Goal: Information Seeking & Learning: Find specific fact

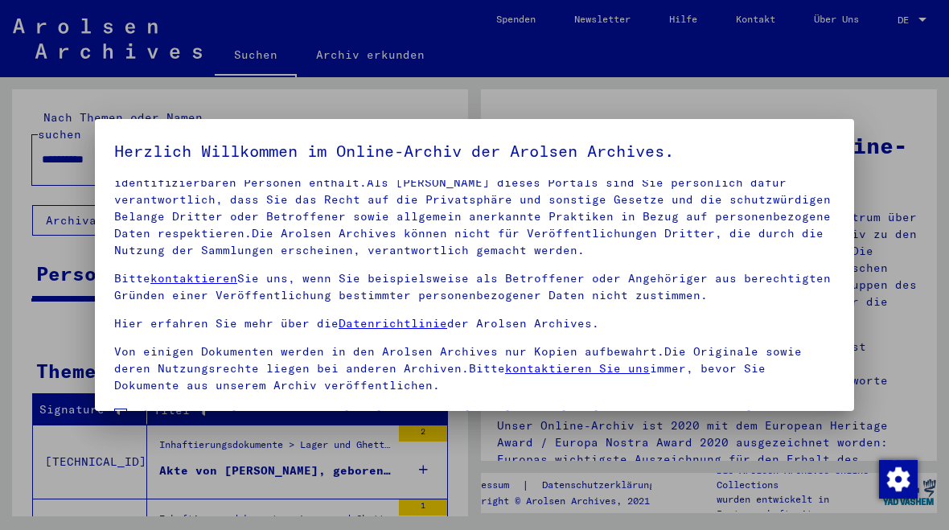
scroll to position [95, 0]
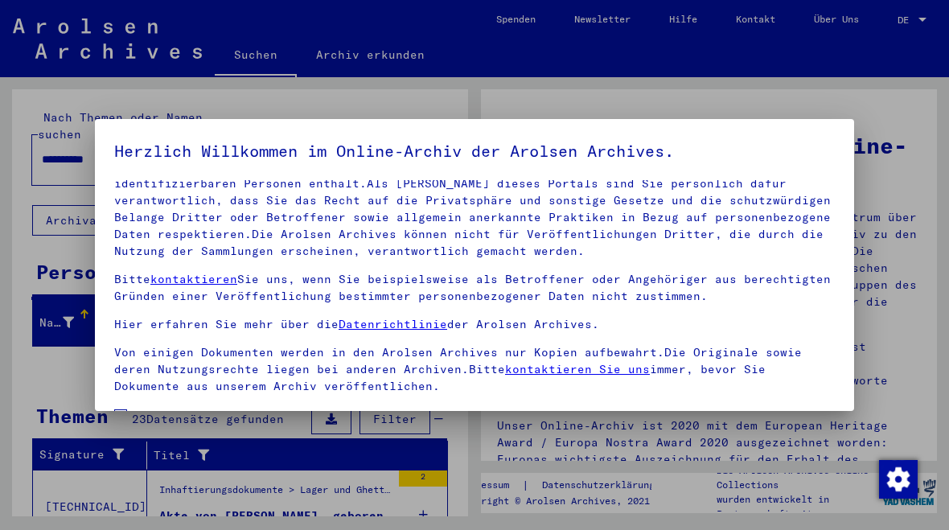
click at [121, 409] on span at bounding box center [120, 415] width 13 height 13
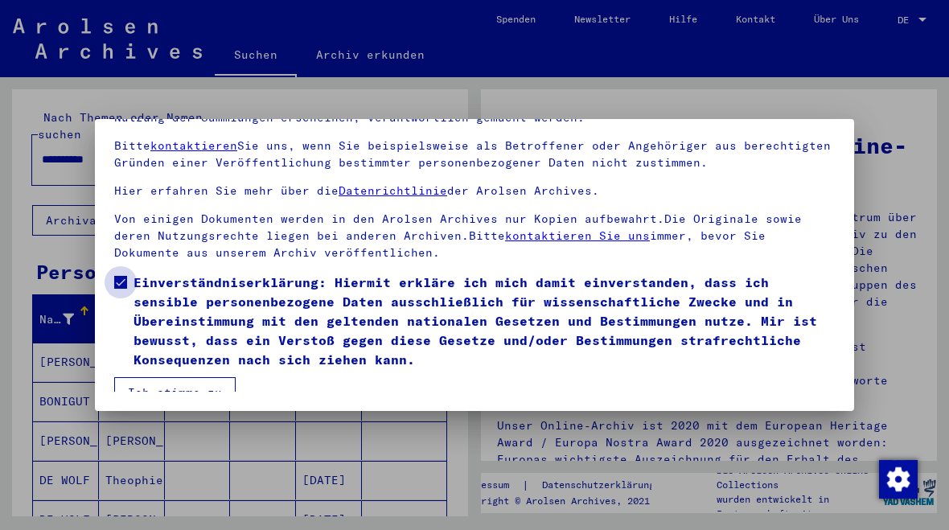
click at [489, 312] on span "Einverständniserklärung: Hiermit erkläre ich mich damit einverstanden, dass ich…" at bounding box center [483, 321] width 701 height 96
click at [196, 380] on button "Ich stimme zu" at bounding box center [174, 392] width 121 height 31
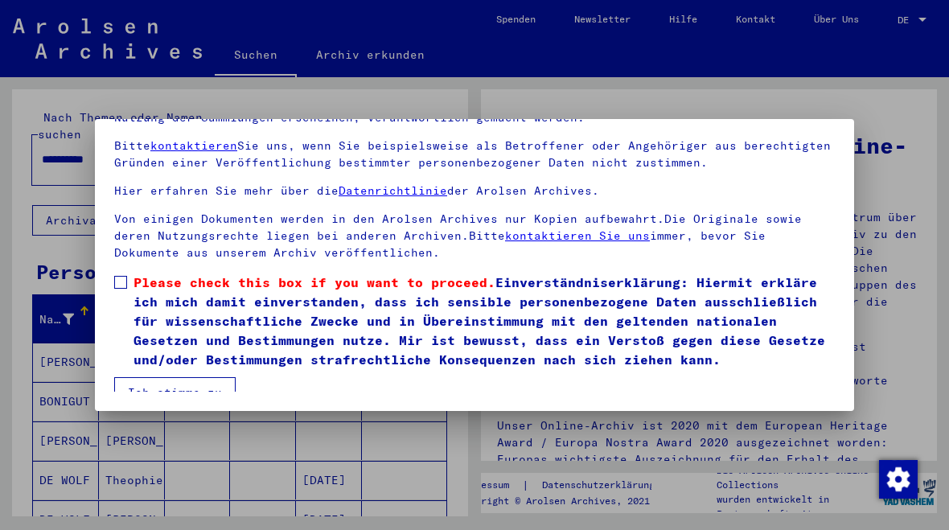
click at [124, 273] on label "Please check this box if you want to proceed. Einverständniserklärung: Hiermit …" at bounding box center [474, 321] width 720 height 96
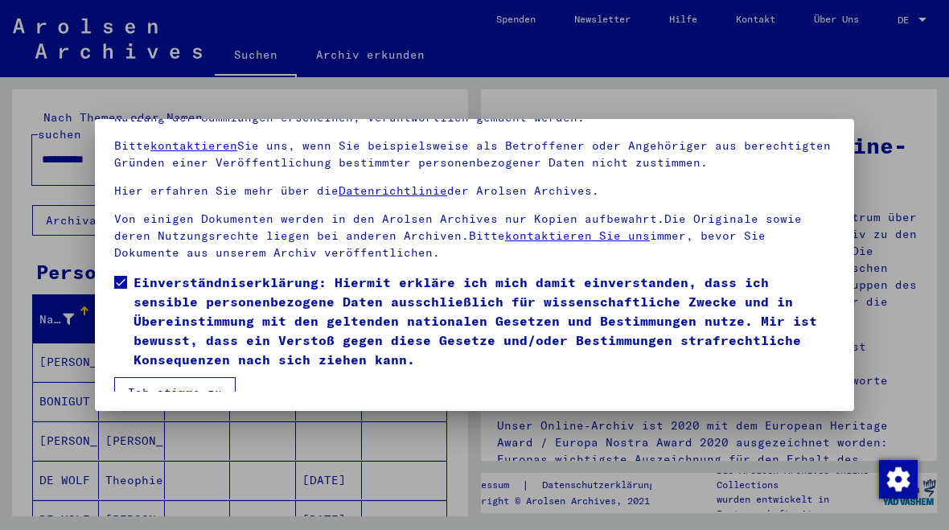
click at [178, 381] on button "Ich stimme zu" at bounding box center [174, 392] width 121 height 31
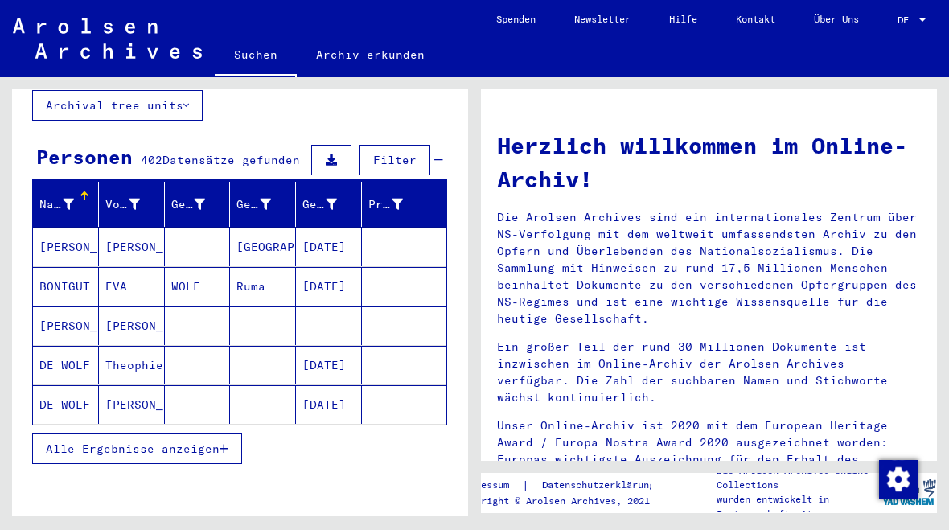
scroll to position [117, 0]
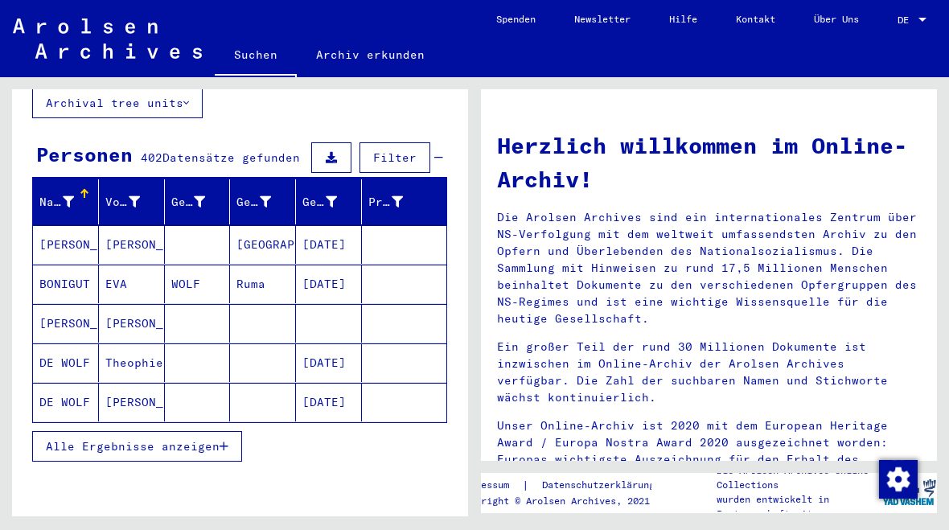
click at [208, 439] on span "Alle Ergebnisse anzeigen" at bounding box center [133, 446] width 174 height 14
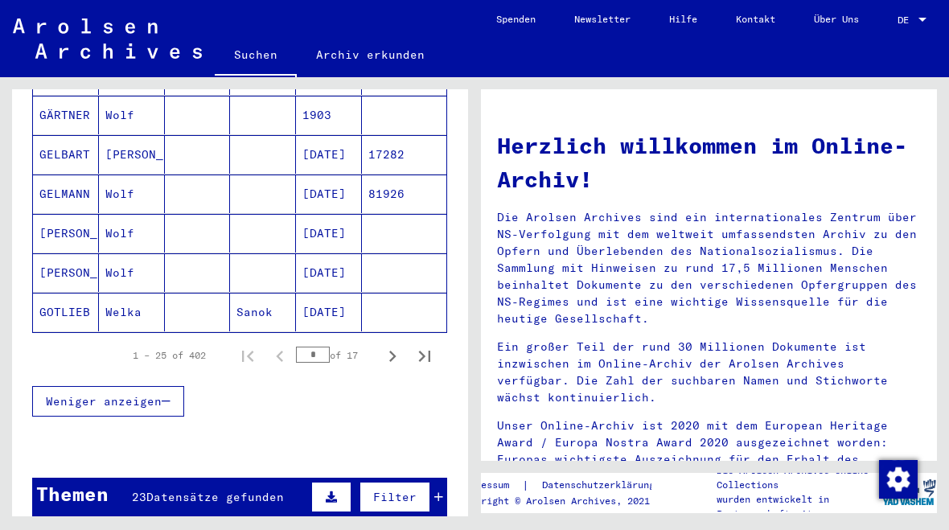
scroll to position [998, 0]
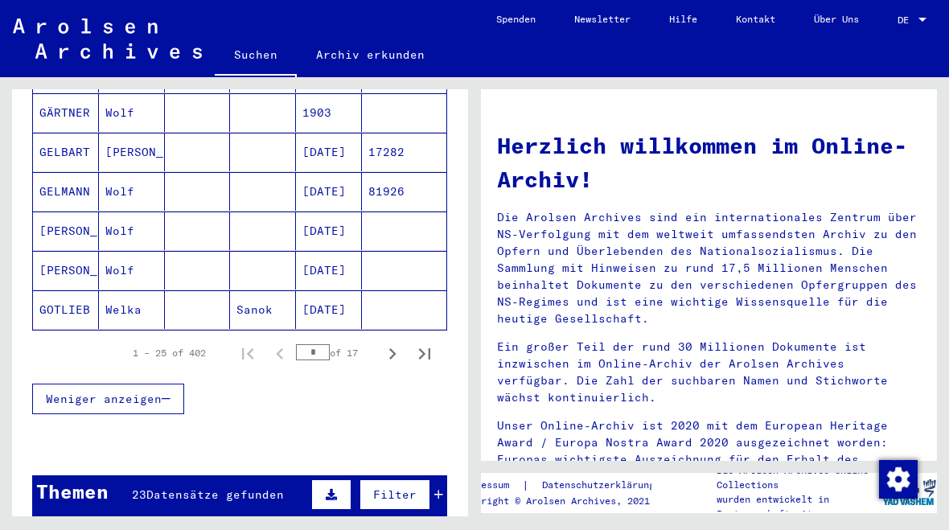
click at [394, 348] on icon "Next page" at bounding box center [392, 353] width 7 height 11
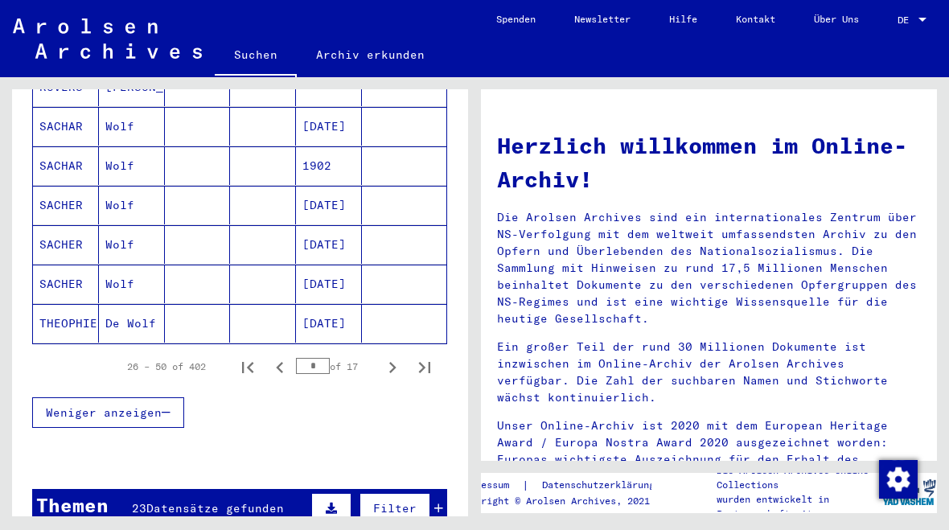
scroll to position [990, 0]
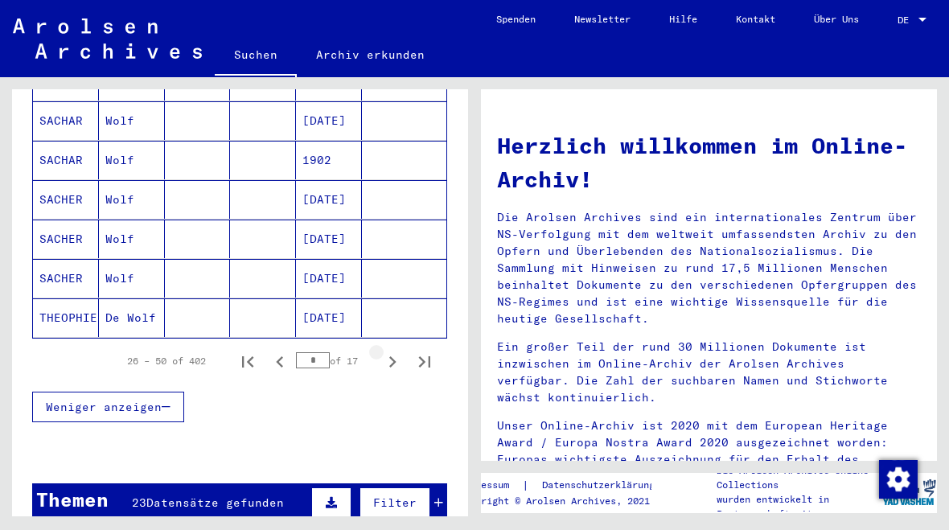
click at [397, 351] on icon "Next page" at bounding box center [392, 362] width 23 height 23
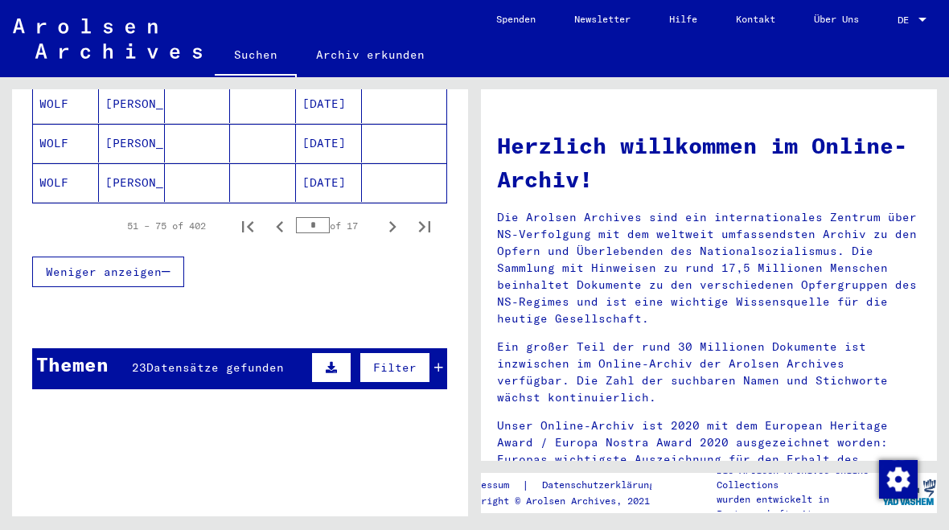
scroll to position [1124, 0]
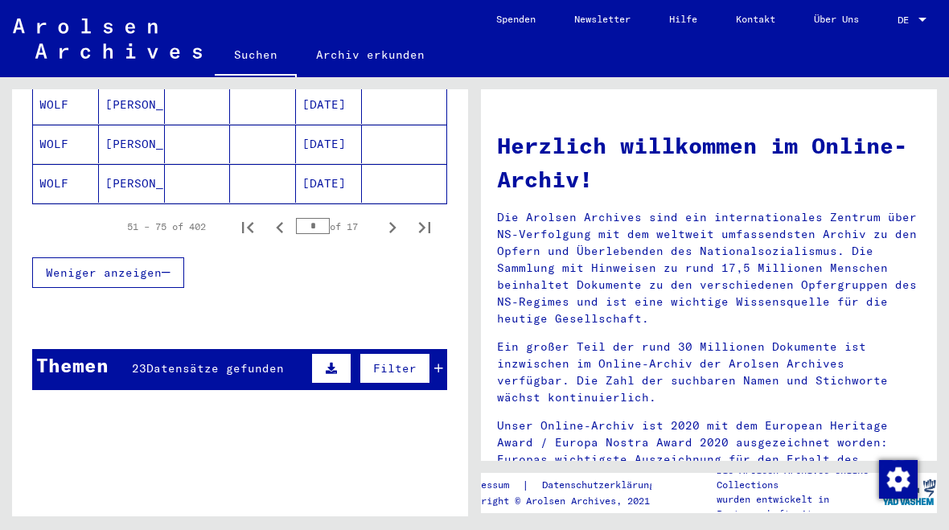
click at [395, 216] on icon "Next page" at bounding box center [392, 227] width 23 height 23
click at [395, 222] on icon "Next page" at bounding box center [392, 227] width 7 height 11
click at [396, 216] on icon "Next page" at bounding box center [392, 227] width 23 height 23
click at [392, 216] on icon "Next page" at bounding box center [392, 227] width 23 height 23
click at [397, 216] on icon "Next page" at bounding box center [392, 227] width 23 height 23
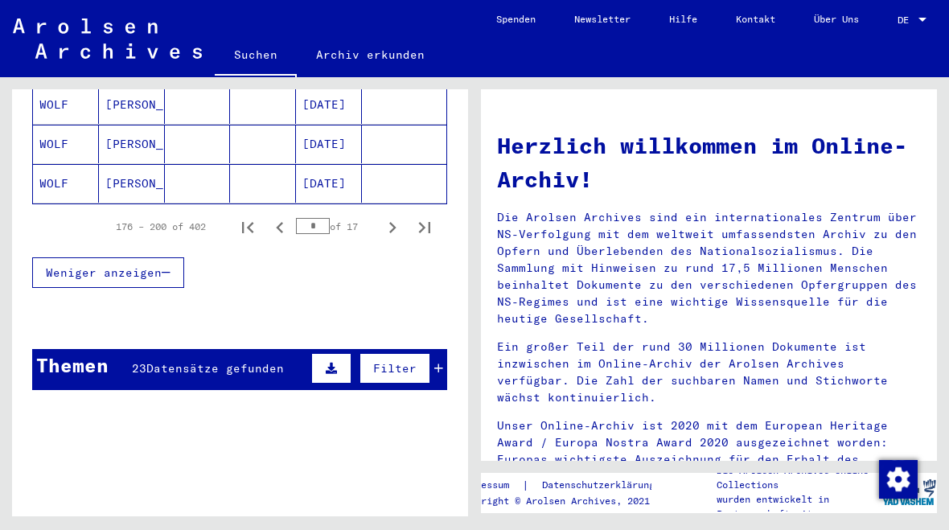
click at [390, 216] on icon "Next page" at bounding box center [392, 227] width 23 height 23
click at [396, 216] on icon "Next page" at bounding box center [392, 227] width 23 height 23
click at [392, 222] on icon "Next page" at bounding box center [392, 227] width 7 height 11
click at [393, 222] on icon "Next page" at bounding box center [392, 227] width 7 height 11
click at [392, 222] on icon "Next page" at bounding box center [392, 227] width 7 height 11
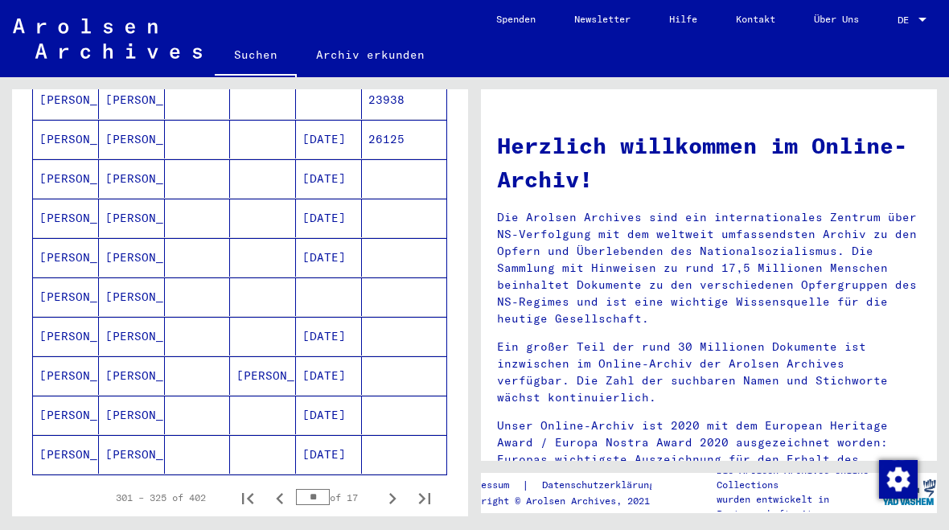
scroll to position [856, 0]
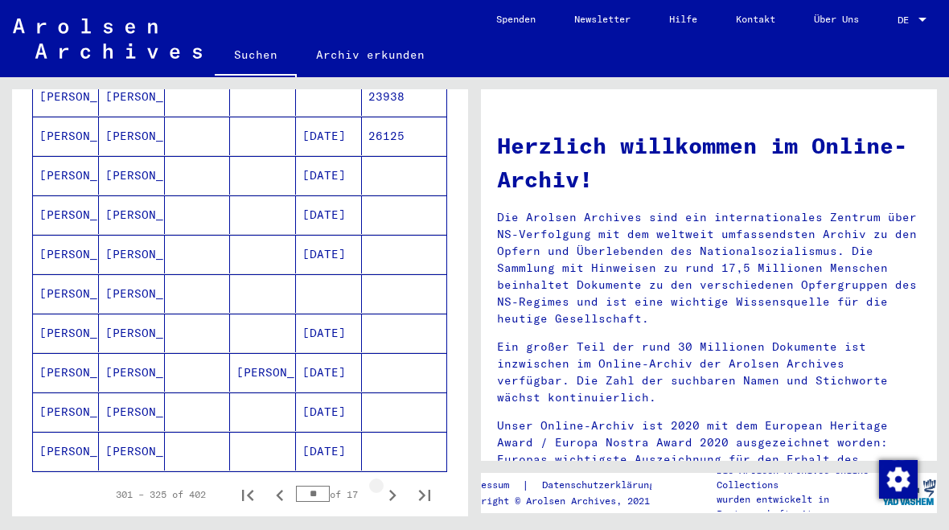
click at [389, 484] on icon "Next page" at bounding box center [392, 495] width 23 height 23
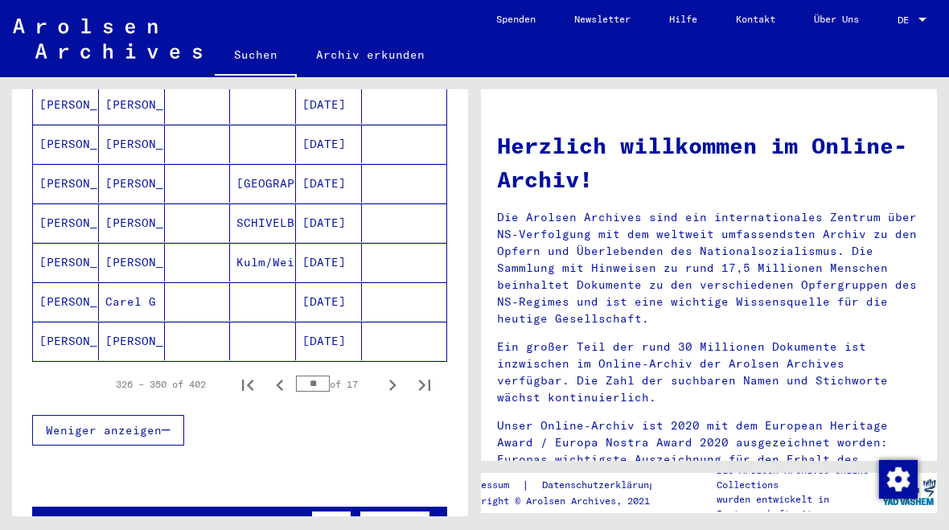
scroll to position [970, 0]
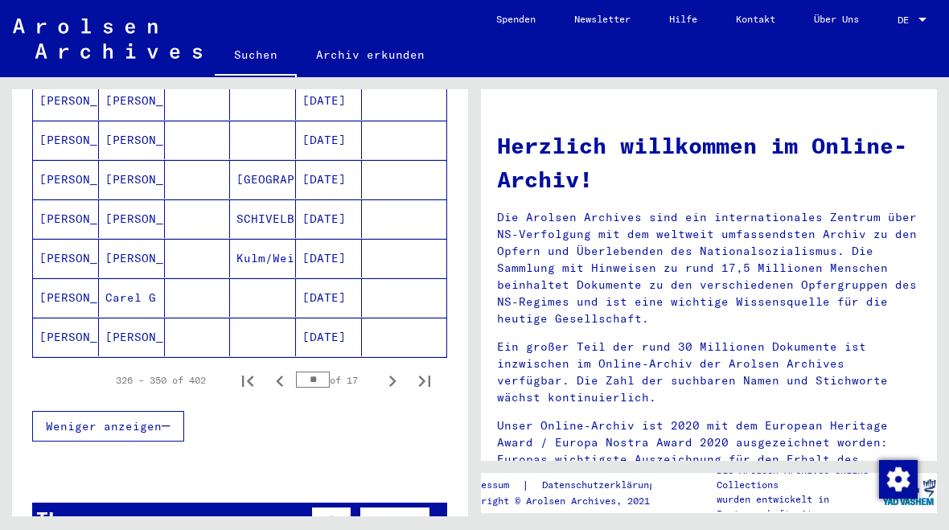
click at [390, 371] on icon "Next page" at bounding box center [392, 381] width 23 height 23
type input "**"
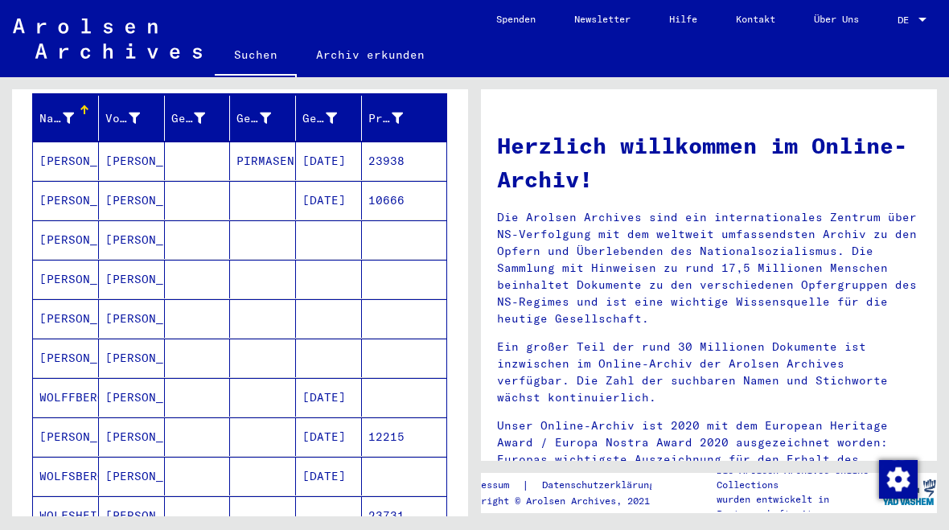
scroll to position [195, 0]
